Goal: Information Seeking & Learning: Learn about a topic

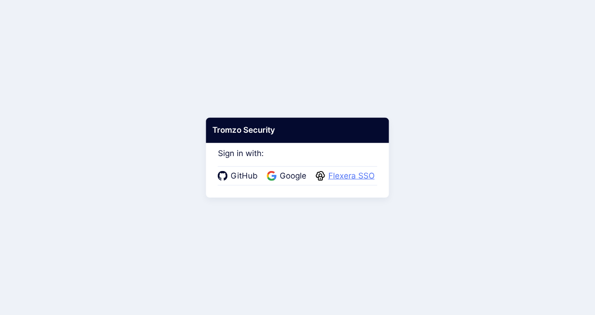
click at [337, 178] on span "Flexera SSO" at bounding box center [352, 176] width 52 height 12
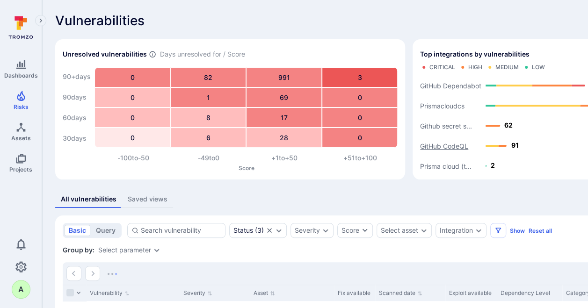
click at [455, 147] on text "GitHub CodeQL" at bounding box center [444, 146] width 48 height 8
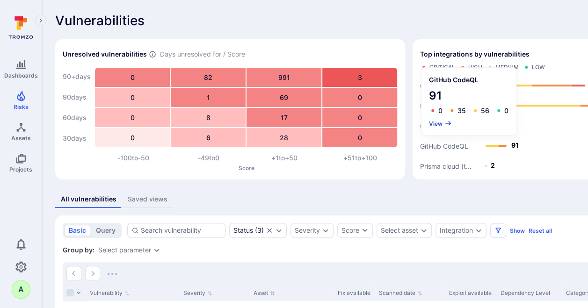
click at [435, 124] on button "View" at bounding box center [440, 123] width 23 height 7
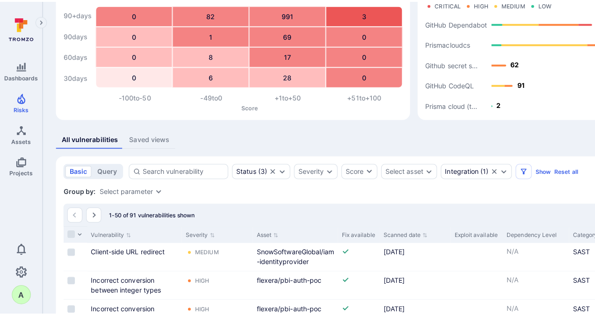
scroll to position [109, 0]
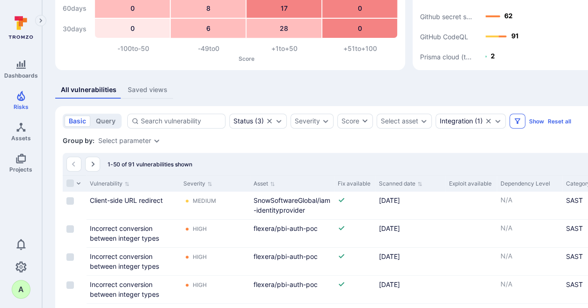
click at [516, 118] on icon "Filters" at bounding box center [517, 120] width 7 height 7
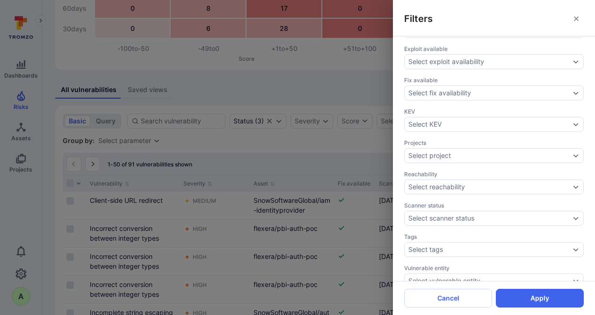
scroll to position [313, 0]
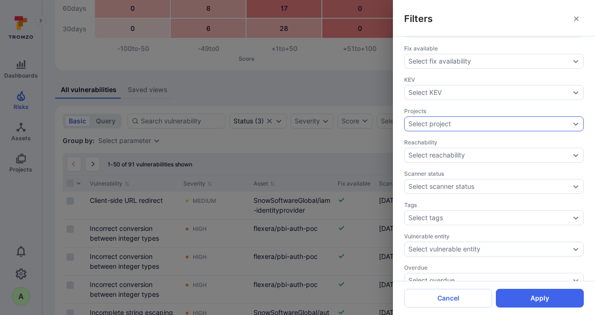
click at [572, 120] on icon "Expand dropdown" at bounding box center [575, 123] width 7 height 7
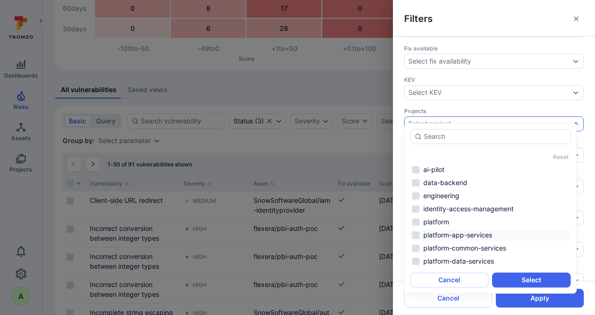
click at [464, 234] on li "platform-app-services" at bounding box center [490, 235] width 161 height 11
click at [522, 280] on button "Select" at bounding box center [531, 280] width 78 height 15
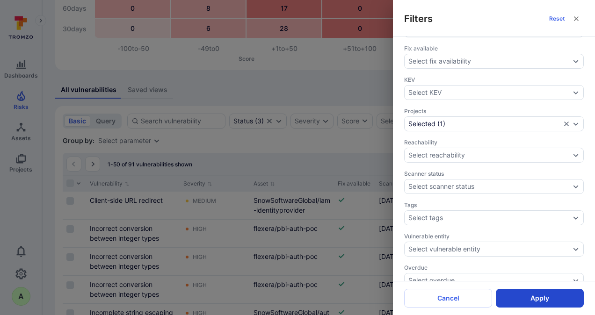
click at [534, 301] on button "Apply" at bounding box center [540, 298] width 88 height 19
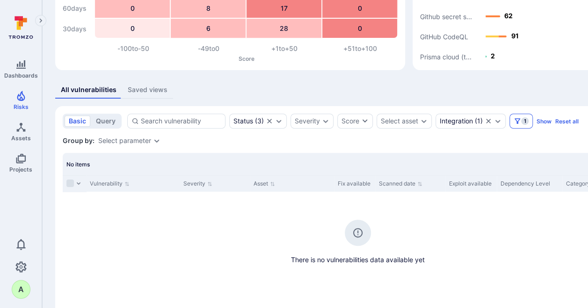
click at [521, 121] on span "1" at bounding box center [524, 120] width 7 height 7
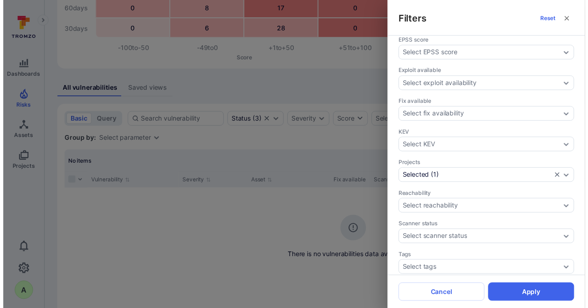
scroll to position [281, 0]
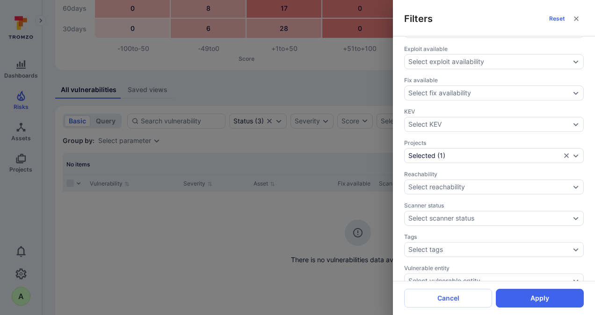
click at [577, 144] on div "Assignee Select assignee Asset context Select asset context Asset tags Select a…" at bounding box center [494, 158] width 202 height 245
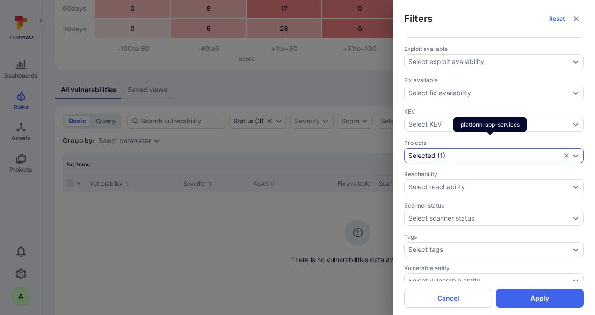
click at [572, 152] on icon "Expand dropdown" at bounding box center [575, 155] width 7 height 7
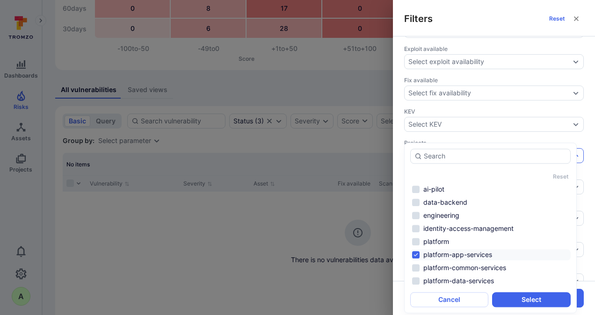
click at [454, 253] on li "platform-app-services" at bounding box center [490, 254] width 161 height 11
click at [454, 281] on li "platform-data-services" at bounding box center [490, 281] width 161 height 11
click at [524, 298] on button "Select" at bounding box center [531, 299] width 78 height 15
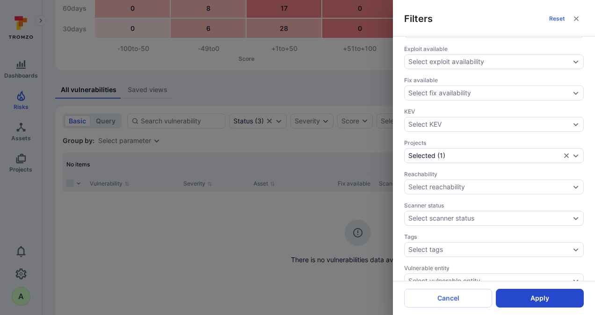
click at [551, 297] on button "Apply" at bounding box center [540, 298] width 88 height 19
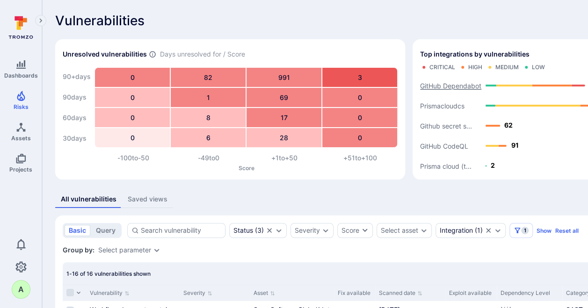
click at [440, 87] on text "GitHub Dependabot" at bounding box center [450, 86] width 61 height 8
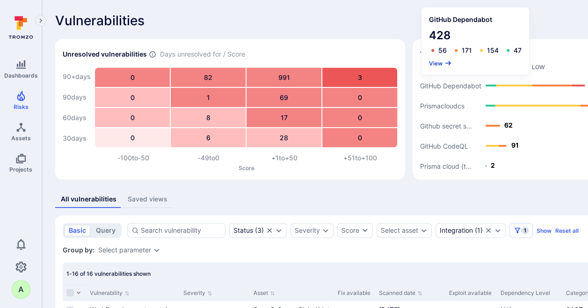
click at [439, 63] on button "View" at bounding box center [440, 63] width 23 height 7
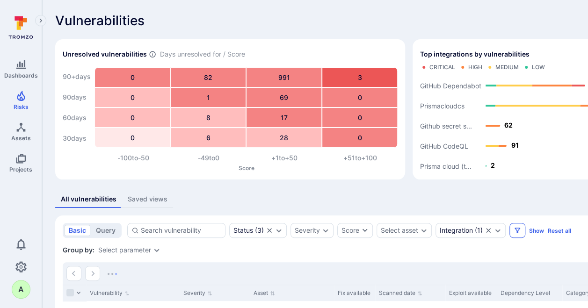
click at [519, 231] on button "Filters" at bounding box center [518, 230] width 16 height 15
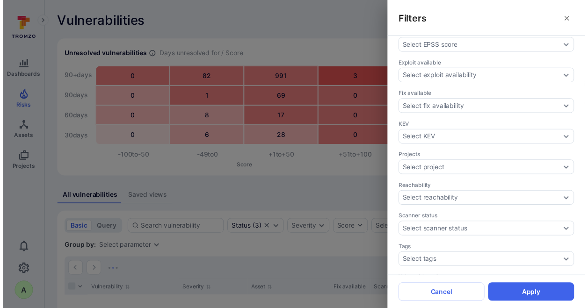
scroll to position [281, 0]
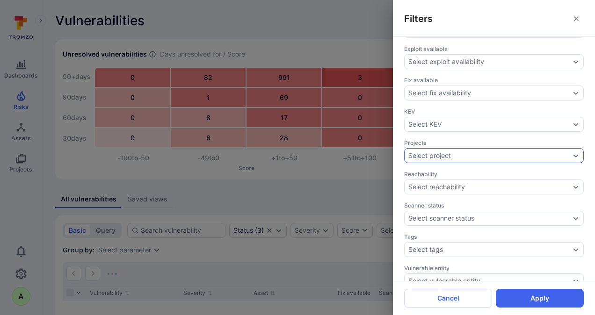
click at [486, 152] on div "Select project" at bounding box center [490, 155] width 162 height 7
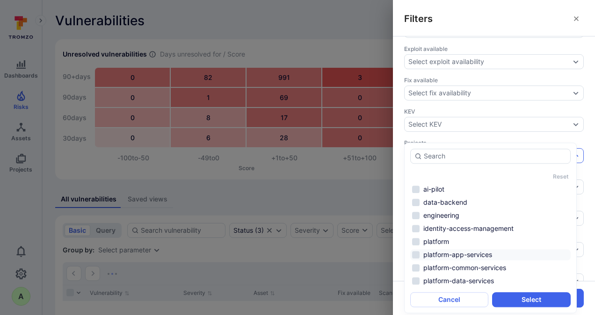
click at [452, 252] on li "platform-app-services" at bounding box center [490, 254] width 161 height 11
click at [511, 302] on button "Select" at bounding box center [531, 299] width 78 height 15
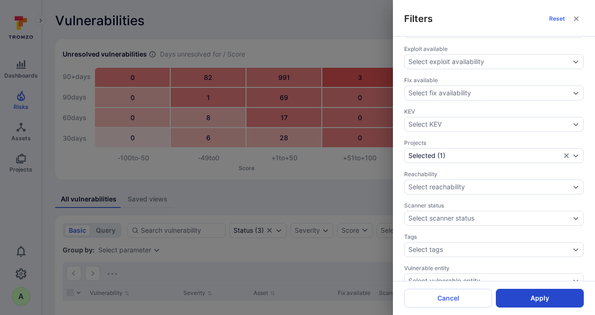
click at [518, 297] on button "Apply" at bounding box center [540, 298] width 88 height 19
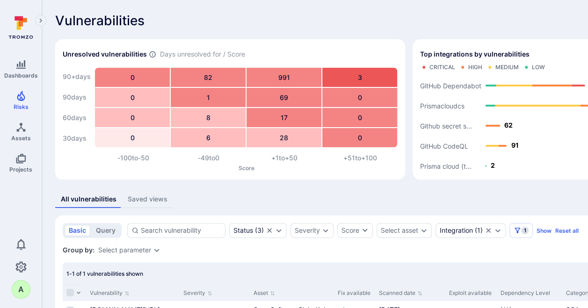
scroll to position [138, 0]
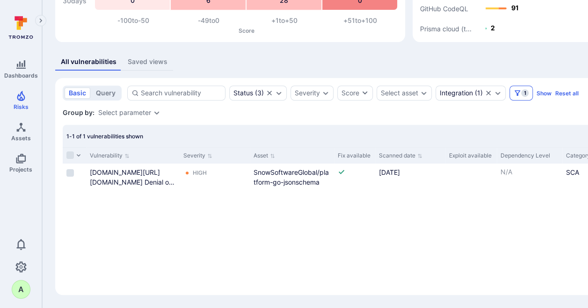
click at [517, 95] on icon "Filters" at bounding box center [517, 92] width 7 height 7
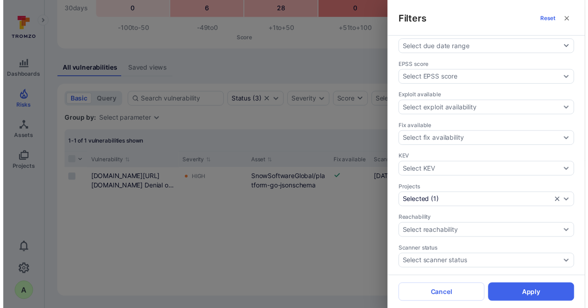
scroll to position [281, 0]
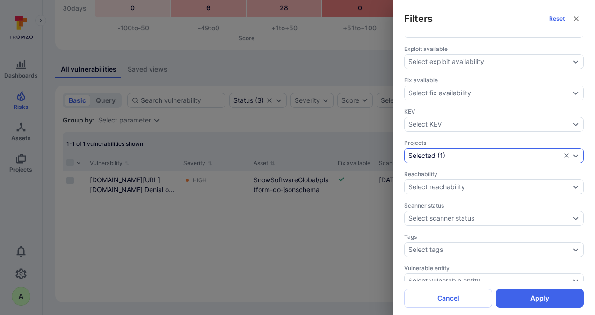
click at [574, 154] on icon "Expand dropdown" at bounding box center [576, 155] width 5 height 3
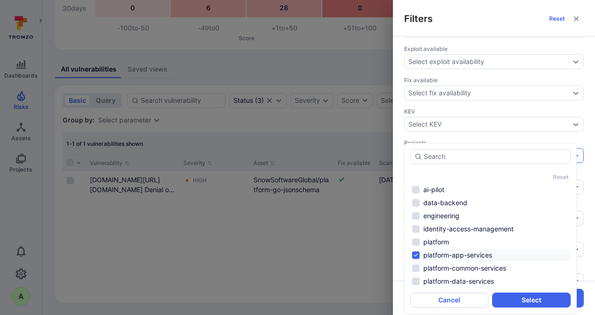
click at [470, 255] on li "platform-app-services" at bounding box center [490, 255] width 161 height 11
drag, startPoint x: 469, startPoint y: 278, endPoint x: 475, endPoint y: 284, distance: 8.0
click at [469, 279] on li "platform-data-services" at bounding box center [490, 281] width 161 height 11
click at [532, 301] on button "Select" at bounding box center [531, 300] width 78 height 15
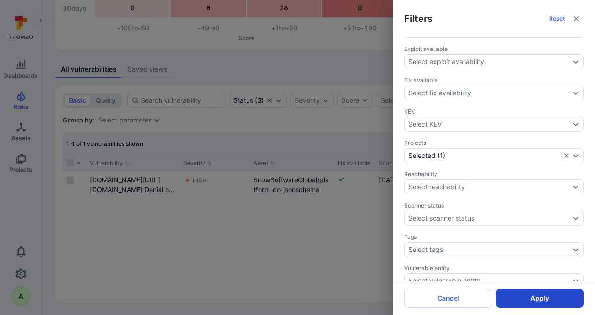
drag, startPoint x: 537, startPoint y: 297, endPoint x: 530, endPoint y: 292, distance: 8.4
click at [537, 296] on button "Apply" at bounding box center [540, 298] width 88 height 19
